Goal: Entertainment & Leisure: Consume media (video, audio)

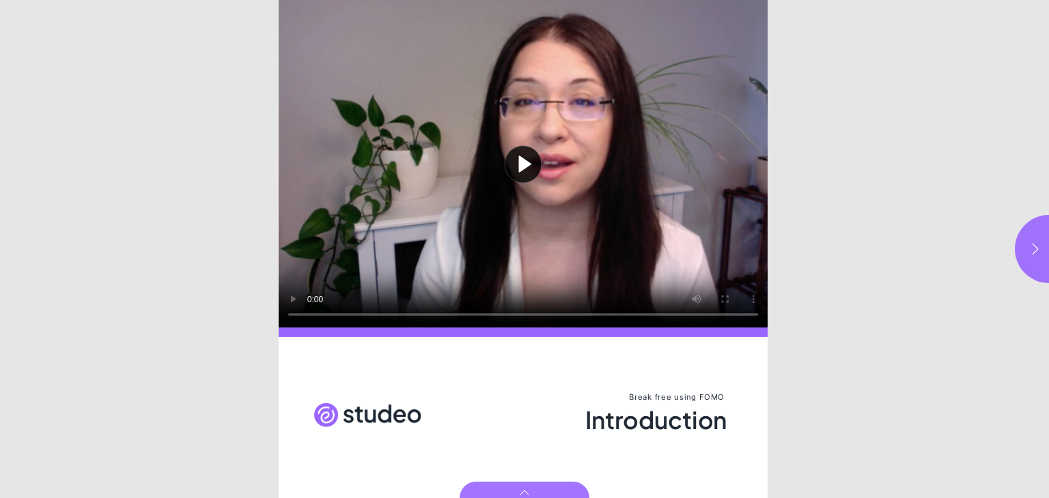
click at [290, 296] on button "Play video" at bounding box center [523, 164] width 489 height 328
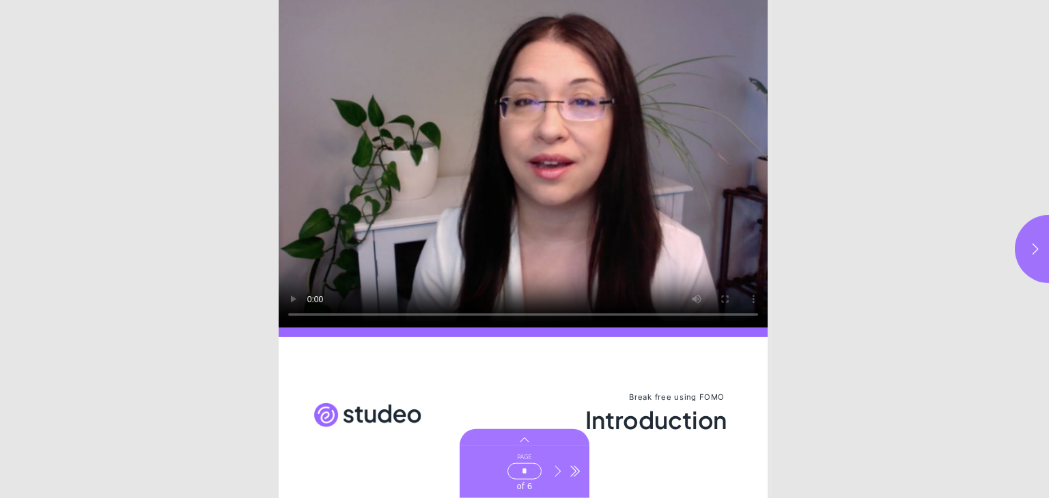
click at [557, 467] on icon "Go to next page" at bounding box center [558, 472] width 14 height 14
type input "***"
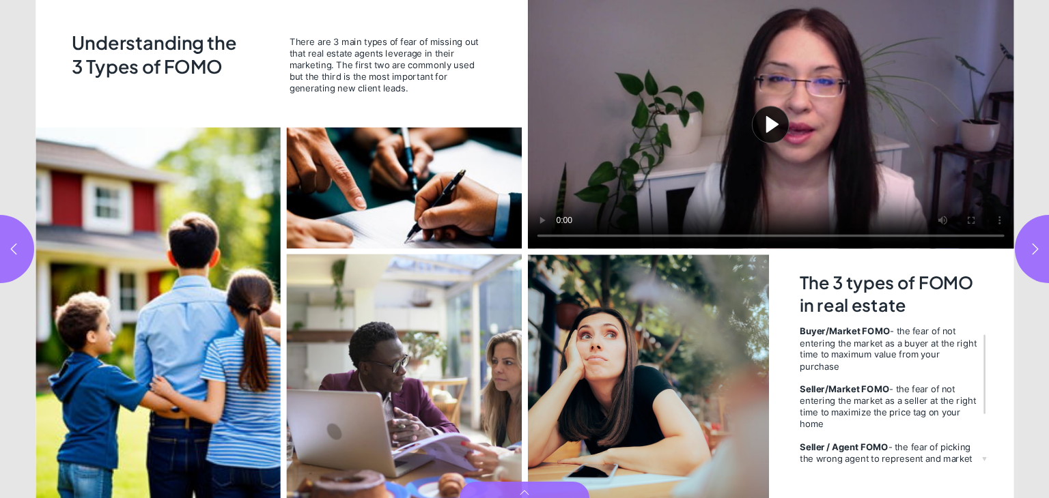
click at [763, 121] on button "Play video" at bounding box center [771, 124] width 486 height 249
click at [984, 460] on div "Page 3" at bounding box center [770, 249] width 492 height 498
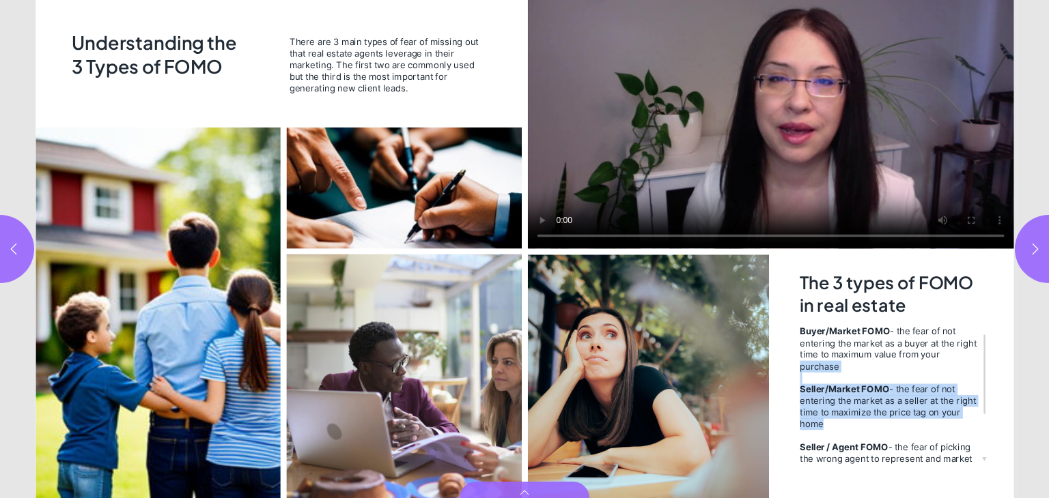
drag, startPoint x: 948, startPoint y: 417, endPoint x: 934, endPoint y: 358, distance: 60.3
click at [934, 358] on span "Buyer/Market FOMO - the fear of not entering the market as a buyer at the right…" at bounding box center [890, 401] width 181 height 150
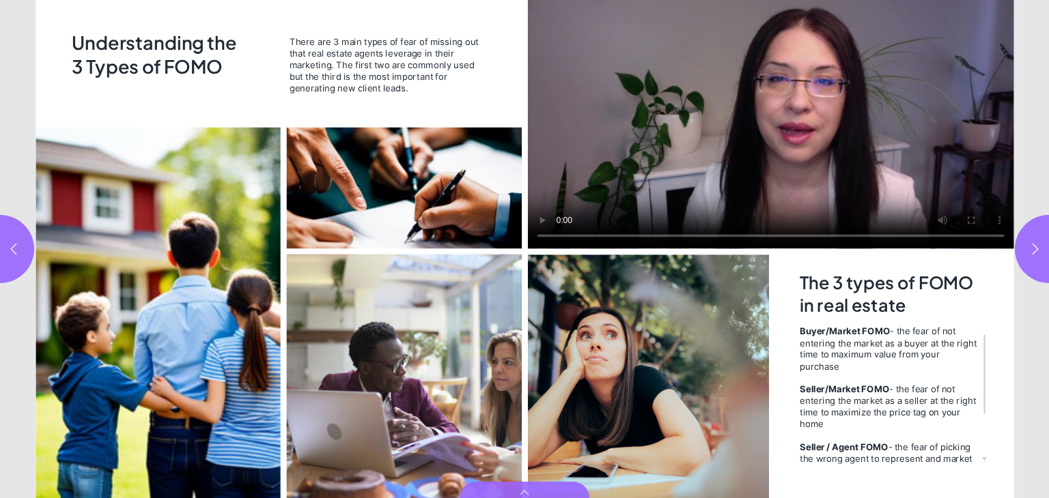
click at [1002, 391] on div "Page 3" at bounding box center [770, 249] width 492 height 498
click at [1033, 244] on icon "button" at bounding box center [1035, 249] width 14 height 14
type input "***"
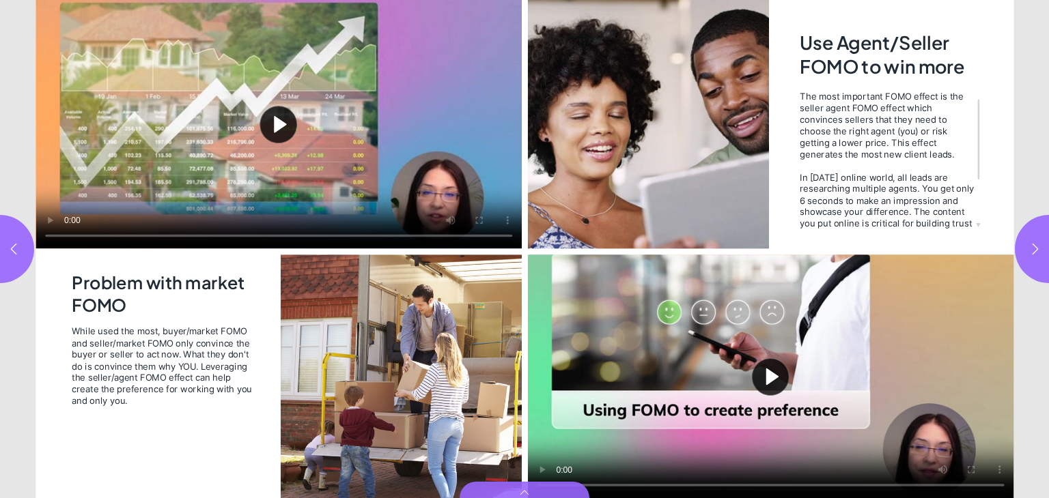
click at [51, 214] on button "Play video" at bounding box center [279, 124] width 486 height 249
drag, startPoint x: 16, startPoint y: 165, endPoint x: 0, endPoint y: 322, distance: 157.9
drag, startPoint x: 0, startPoint y: 322, endPoint x: 1, endPoint y: 394, distance: 72.4
click at [1, 0] on html "Introduction While used the most, buyer/market FOMO and seller/market FOMO only…" at bounding box center [524, 0] width 1049 height 0
click at [544, 464] on button "Play video" at bounding box center [771, 377] width 486 height 244
